Goal: Information Seeking & Learning: Learn about a topic

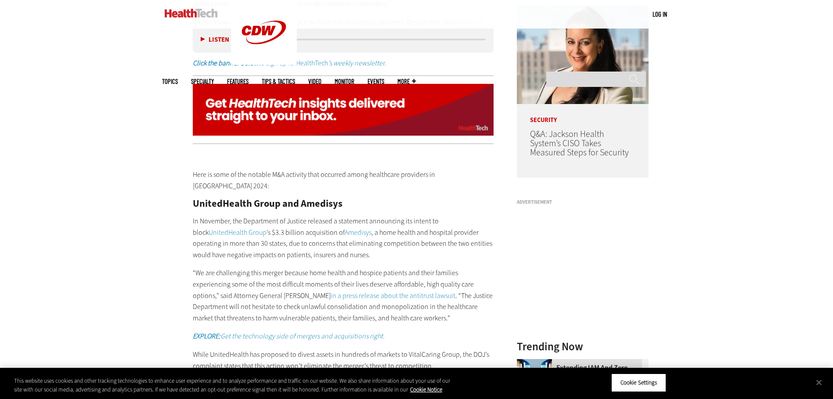
scroll to position [760, 0]
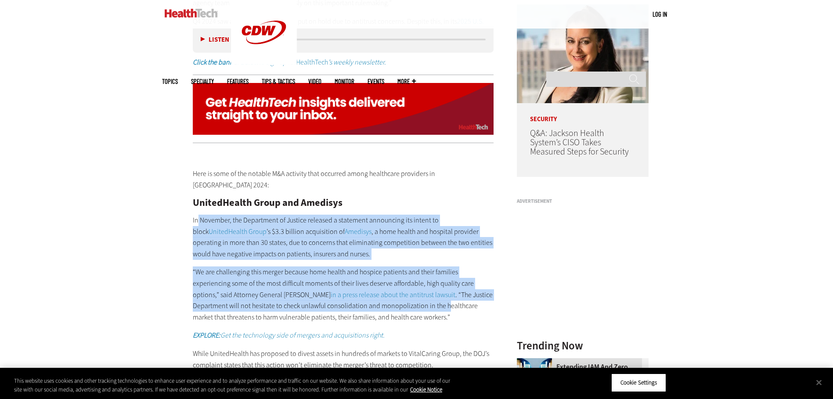
drag, startPoint x: 199, startPoint y: 208, endPoint x: 411, endPoint y: 297, distance: 230.3
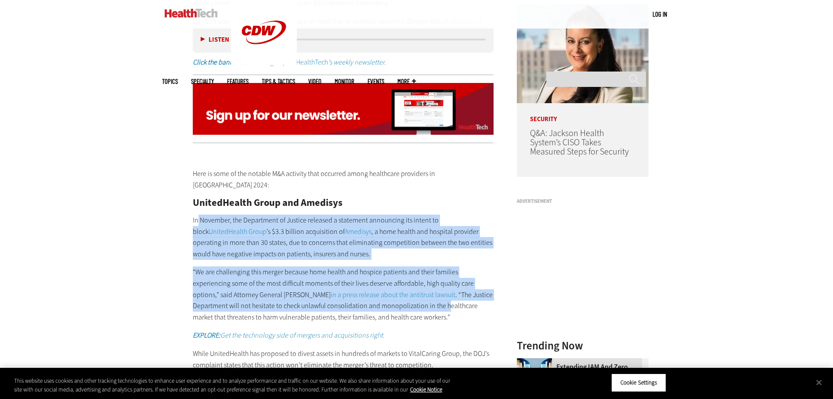
click at [276, 331] on em "EXPLORE: Get the technology side of mergers and acquisitions right." at bounding box center [289, 335] width 192 height 9
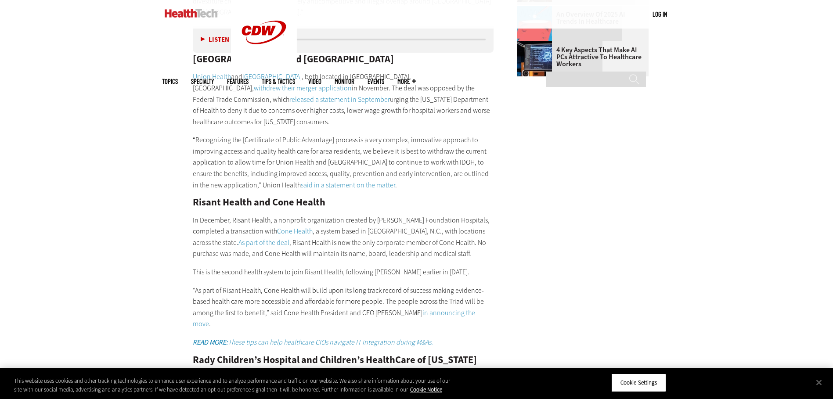
scroll to position [1188, 0]
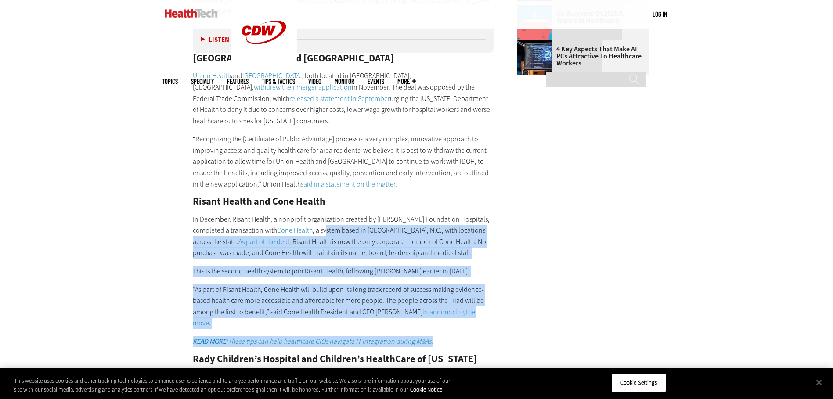
drag, startPoint x: 289, startPoint y: 206, endPoint x: 498, endPoint y: 298, distance: 228.3
click at [498, 298] on main "Home » Management Close New AI Research From CDW See how IT leaders are tacklin…" at bounding box center [416, 403] width 509 height 2447
drag, startPoint x: 498, startPoint y: 298, endPoint x: 452, endPoint y: 306, distance: 45.8
click at [452, 336] on p "READ MORE: These tips can help healthcare CIOs navigate IT integration during M…" at bounding box center [343, 341] width 301 height 11
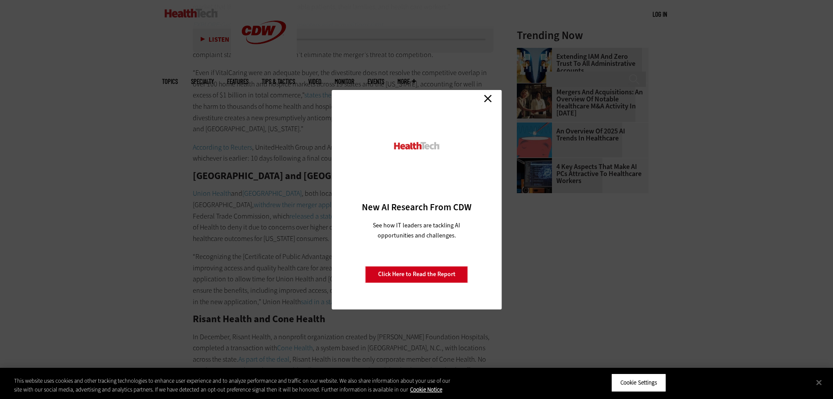
scroll to position [933, 0]
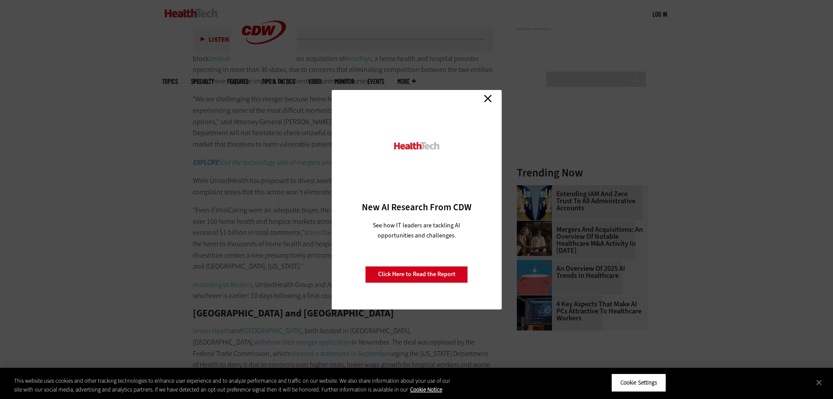
click at [484, 96] on link "Close" at bounding box center [487, 98] width 13 height 13
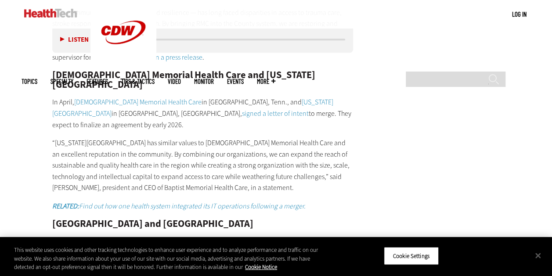
scroll to position [2058, 0]
